Goal: Task Accomplishment & Management: Manage account settings

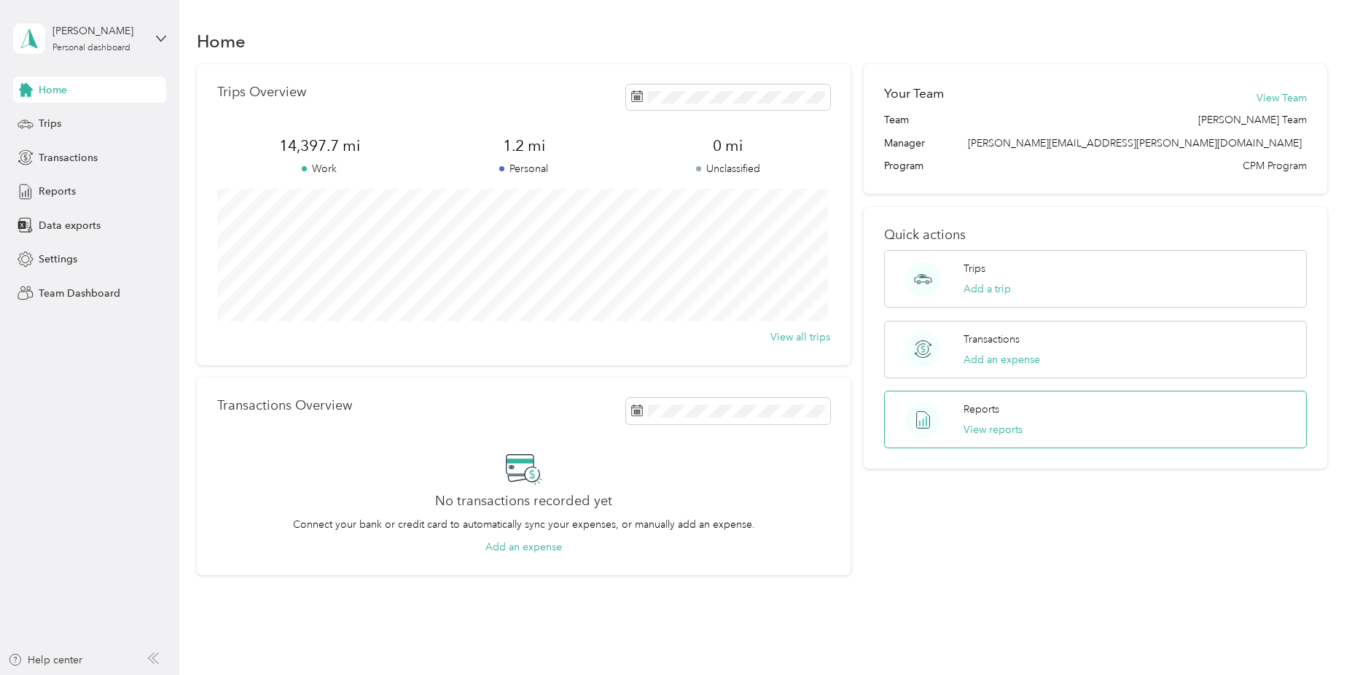
click at [917, 423] on circle at bounding box center [922, 419] width 35 height 35
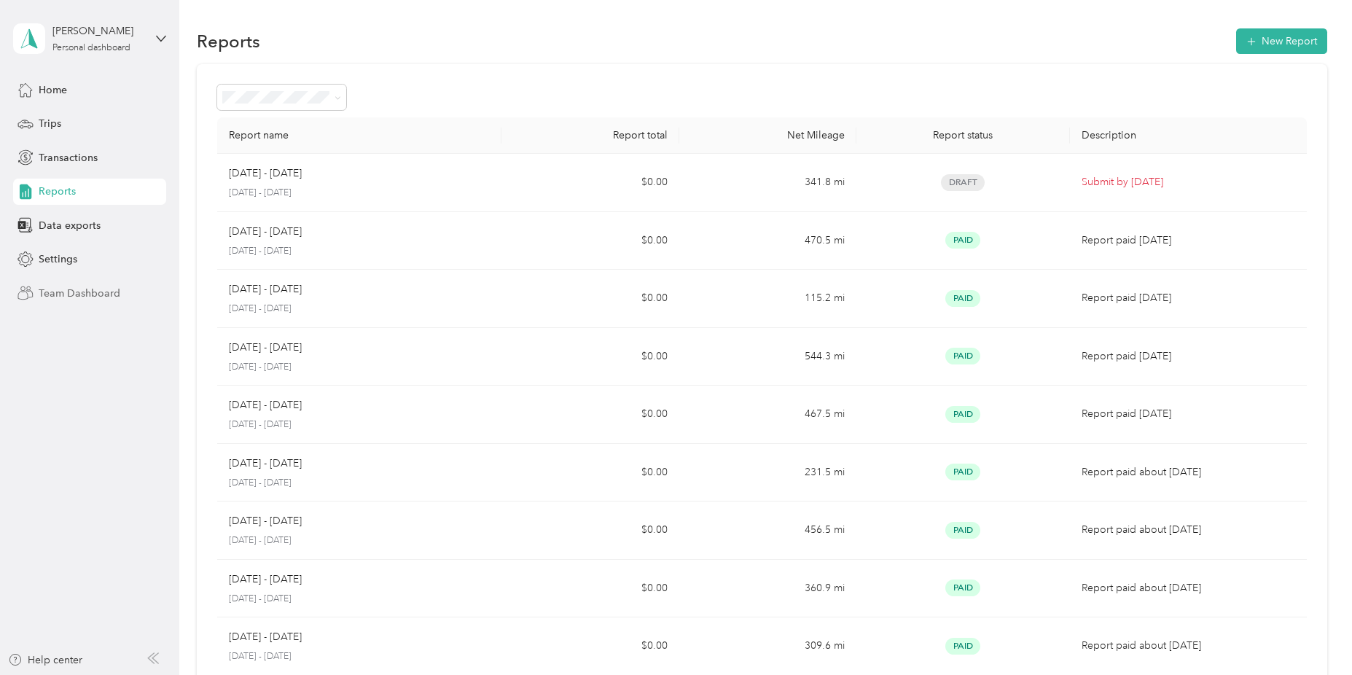
click at [26, 293] on icon at bounding box center [25, 293] width 16 height 16
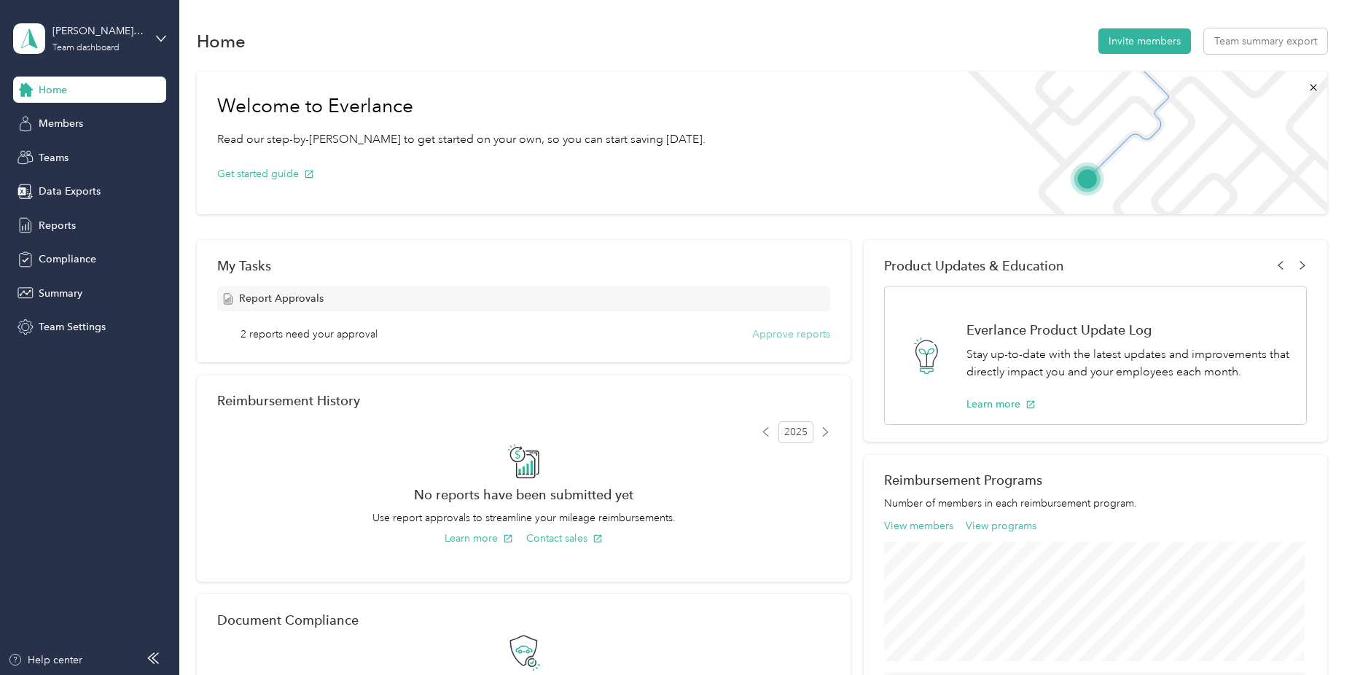
click at [786, 335] on button "Approve reports" at bounding box center [791, 333] width 78 height 15
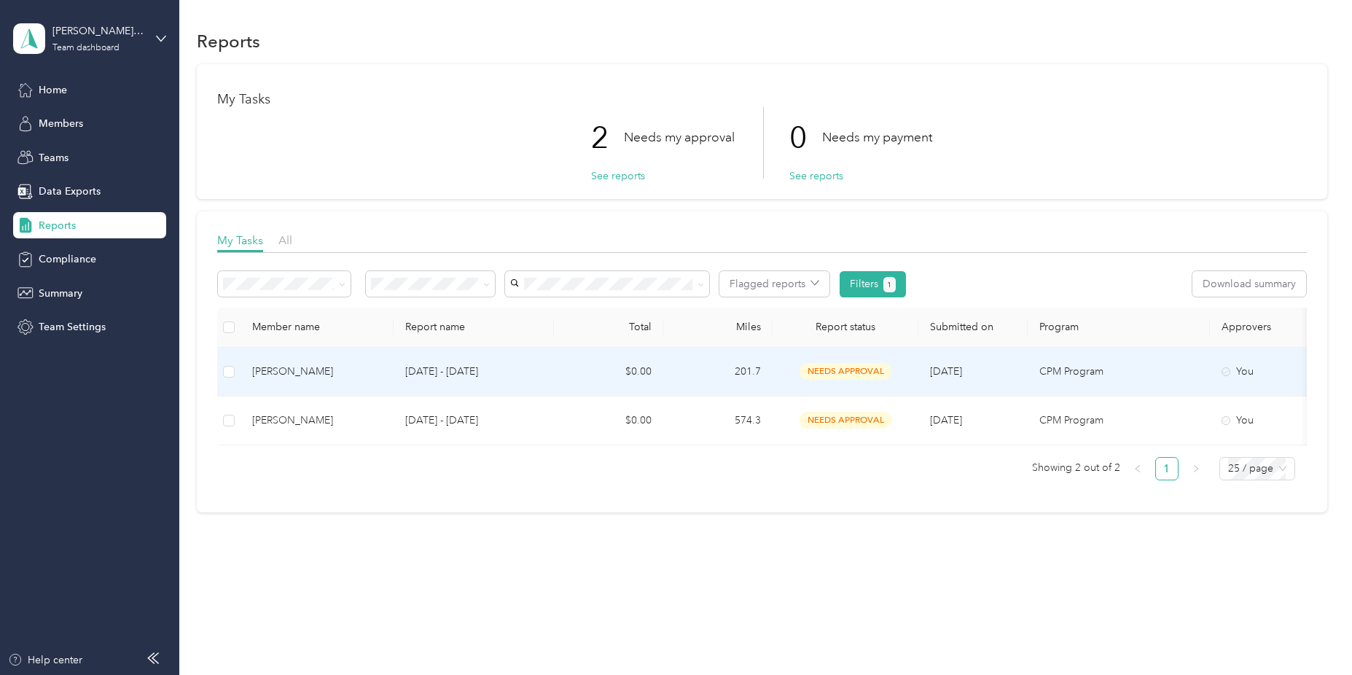
click at [777, 377] on td "needs approval" at bounding box center [845, 372] width 146 height 49
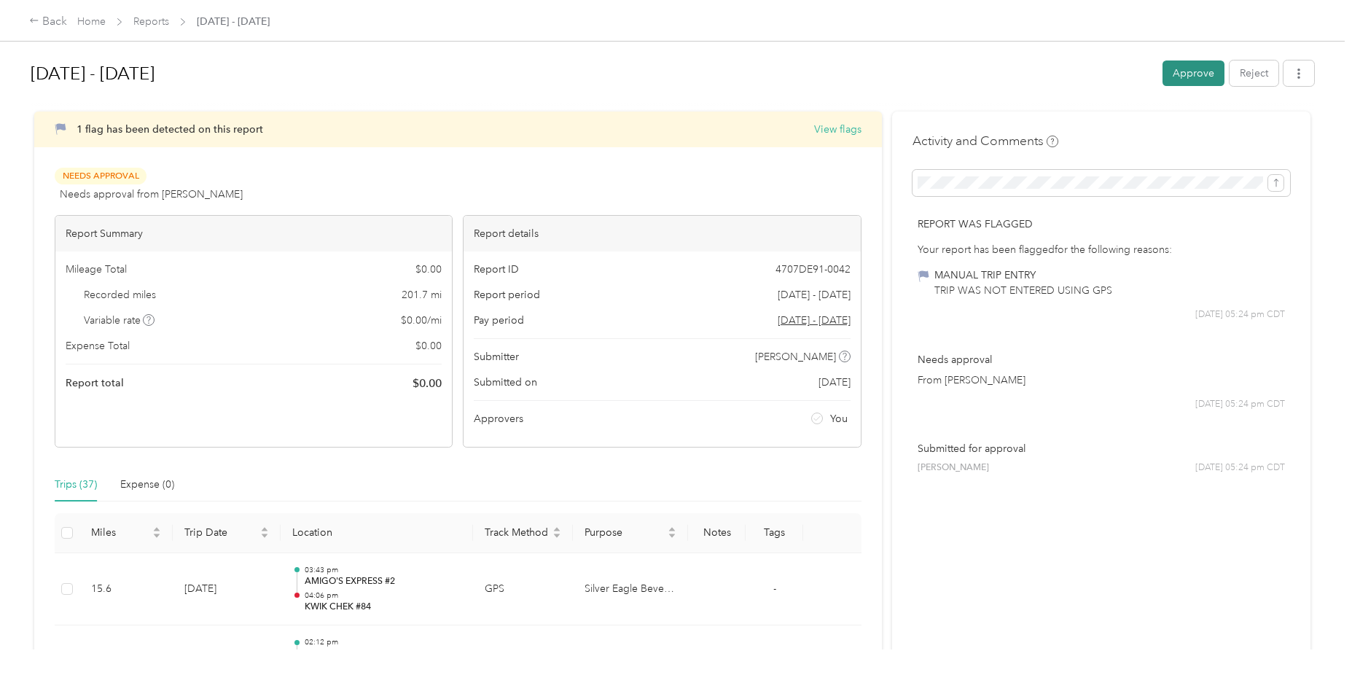
click at [1178, 79] on button "Approve" at bounding box center [1193, 73] width 62 height 26
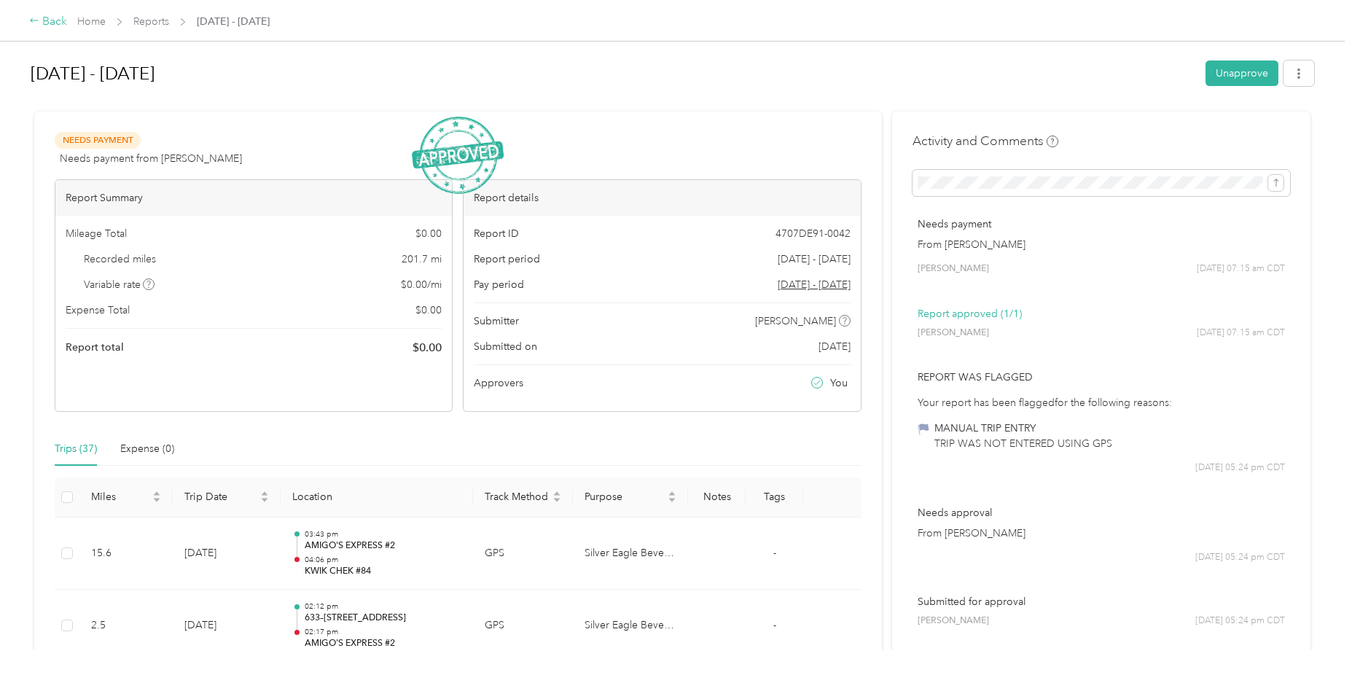
click at [39, 23] on div "Back" at bounding box center [48, 21] width 38 height 17
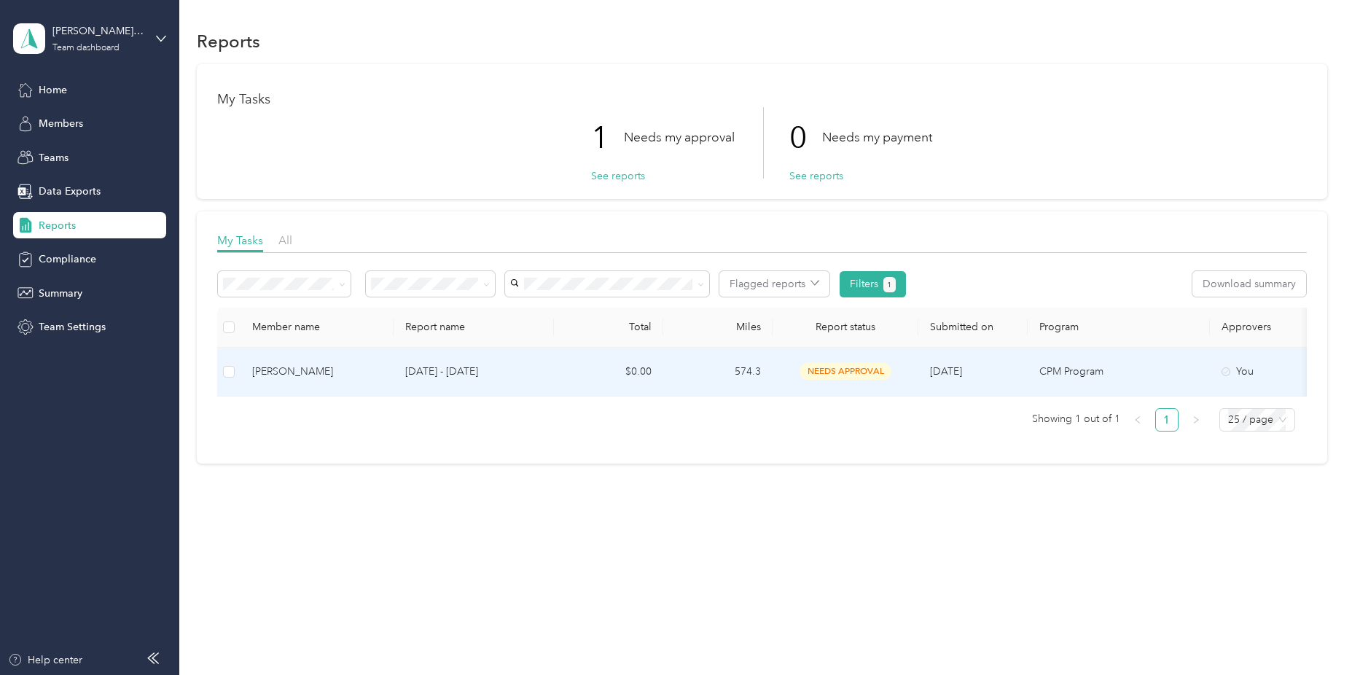
click at [429, 380] on td "[DATE] - [DATE]" at bounding box center [473, 372] width 160 height 49
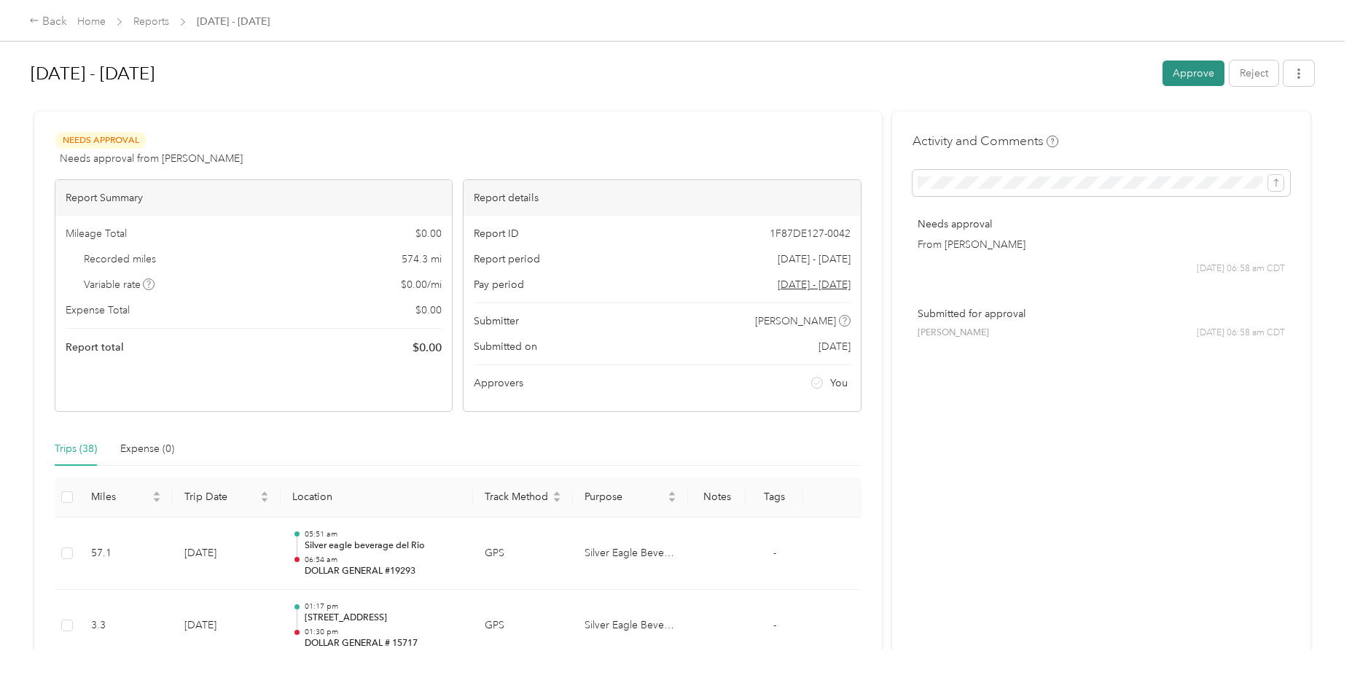
click at [1177, 75] on button "Approve" at bounding box center [1193, 73] width 62 height 26
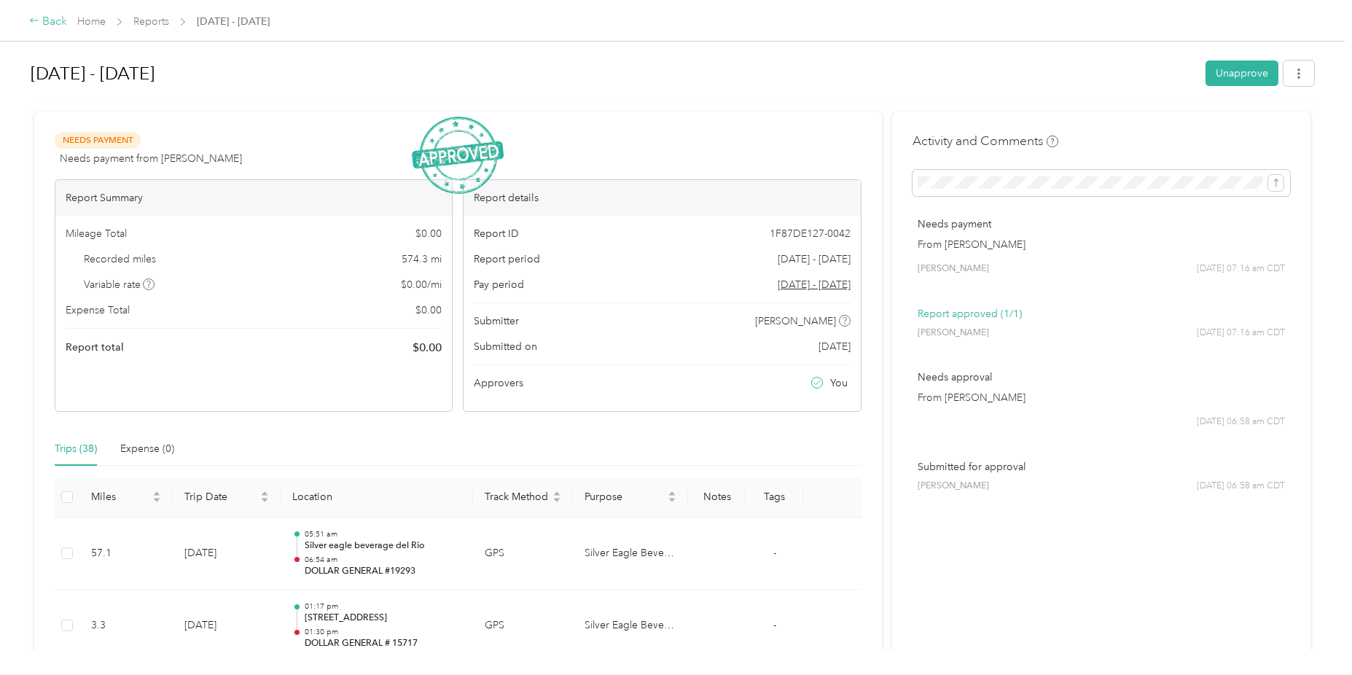
click at [39, 18] on icon at bounding box center [34, 20] width 10 height 10
